Goal: Obtain resource: Download file/media

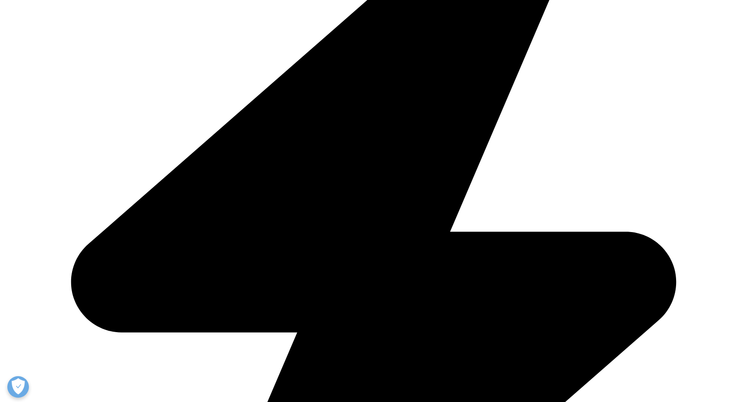
scroll to position [213, 509]
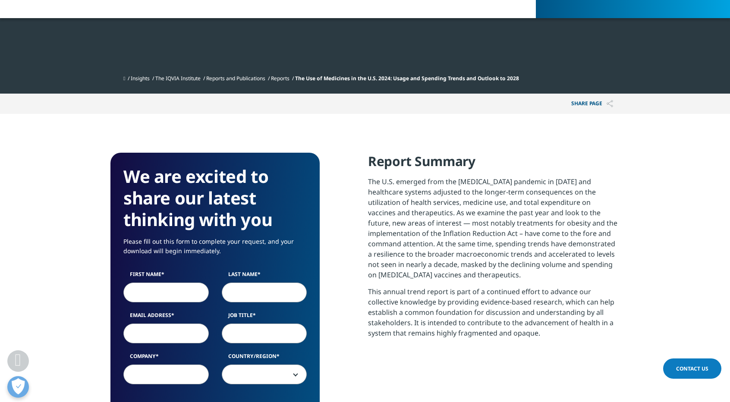
scroll to position [371, 0]
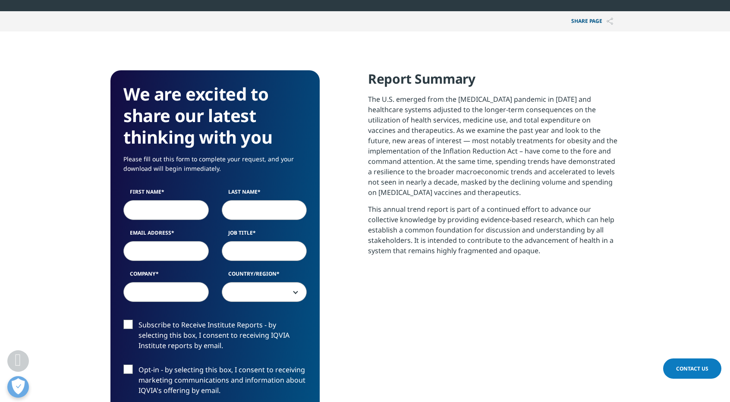
click at [152, 208] on input "First Name" at bounding box center [165, 210] width 85 height 20
type input "[PERSON_NAME]"
type input "[PERSON_NAME][EMAIL_ADDRESS][PERSON_NAME][DOMAIN_NAME]"
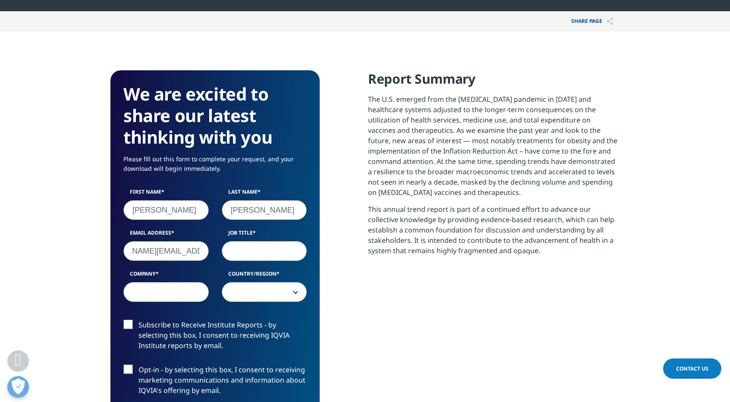
scroll to position [0, 0]
type input "Investor"
type input "[PERSON_NAME]"
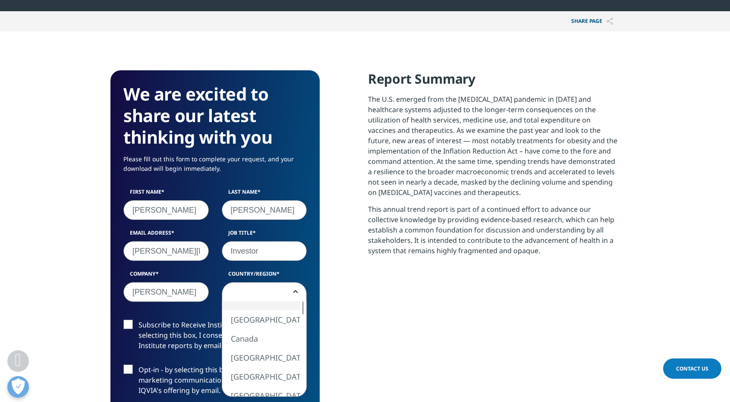
click at [258, 287] on span at bounding box center [264, 292] width 85 height 20
select select "[GEOGRAPHIC_DATA]"
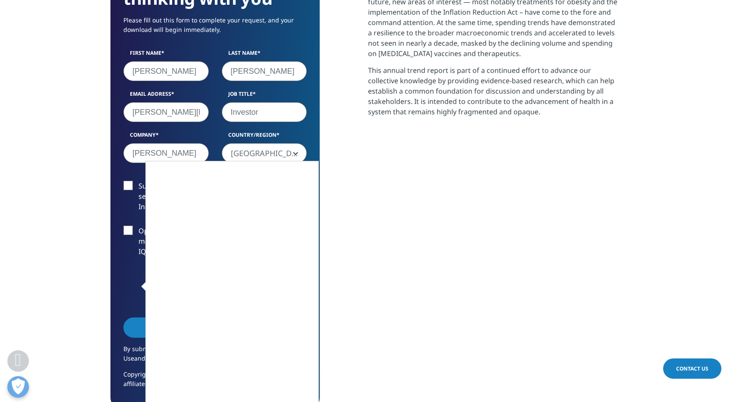
scroll to position [556, 0]
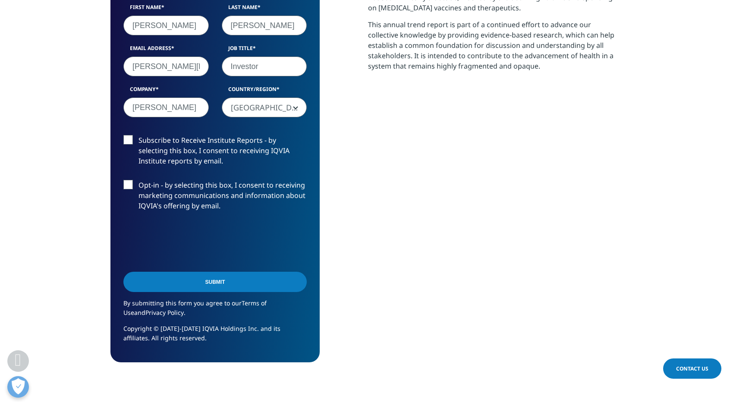
click at [234, 280] on input "Submit" at bounding box center [214, 282] width 183 height 20
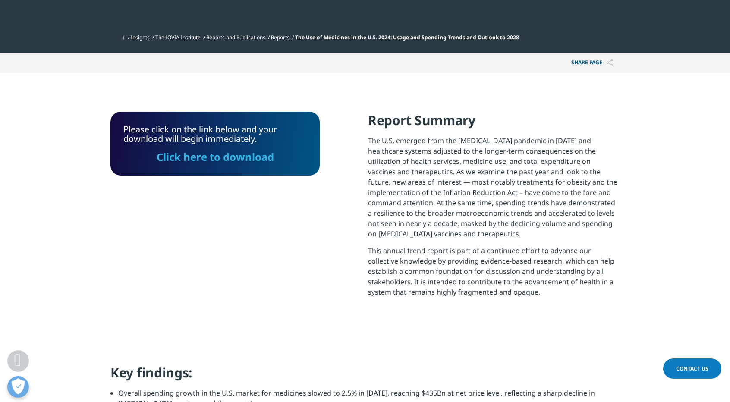
scroll to position [328, 0]
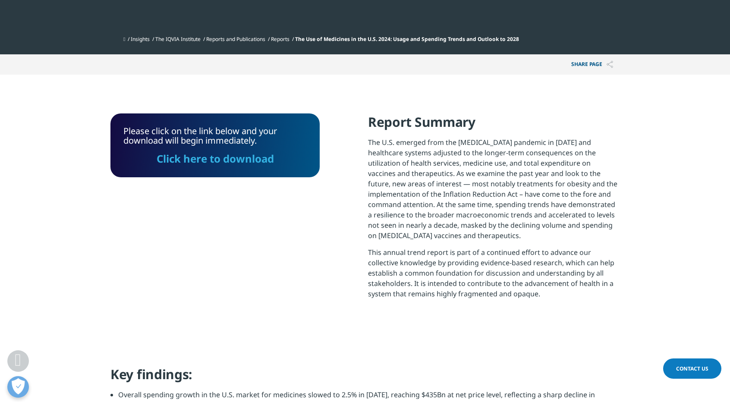
click at [210, 157] on link "Click here to download" at bounding box center [215, 158] width 117 height 14
